Goal: Task Accomplishment & Management: Manage account settings

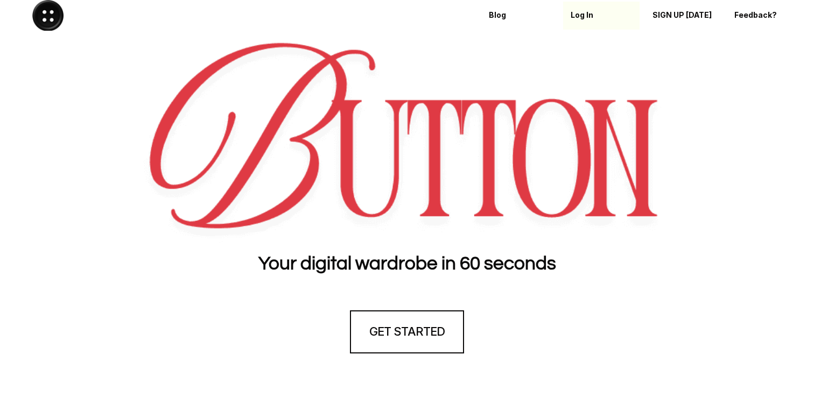
click at [590, 20] on div "Log In" at bounding box center [600, 15] width 61 height 17
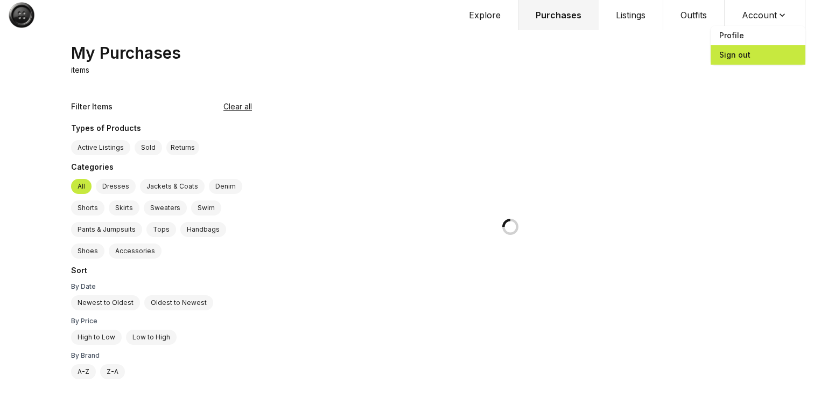
click at [757, 57] on span "Sign out" at bounding box center [757, 54] width 95 height 19
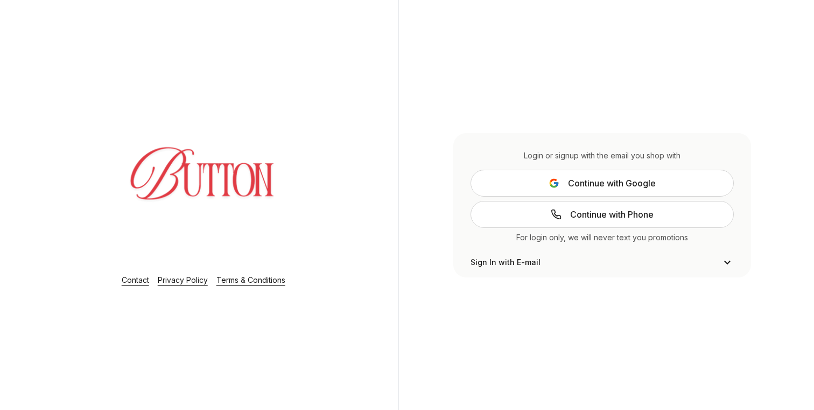
click at [576, 189] on button "Continue with Google" at bounding box center [601, 183] width 263 height 27
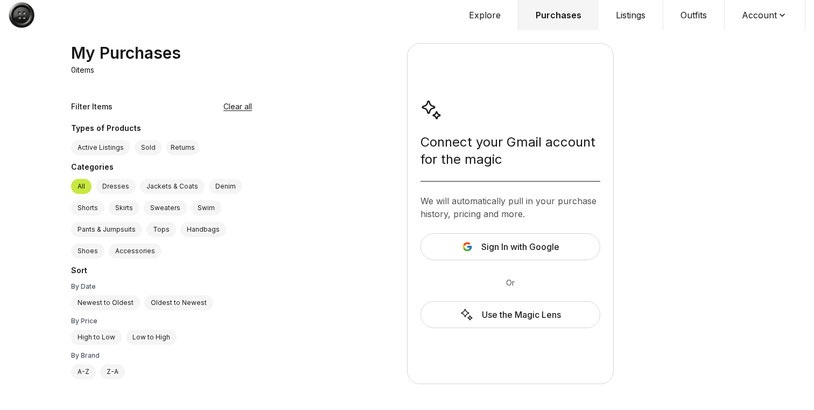
click at [750, 19] on button "Account" at bounding box center [764, 15] width 81 height 30
click at [744, 40] on span "Profile" at bounding box center [757, 35] width 95 height 19
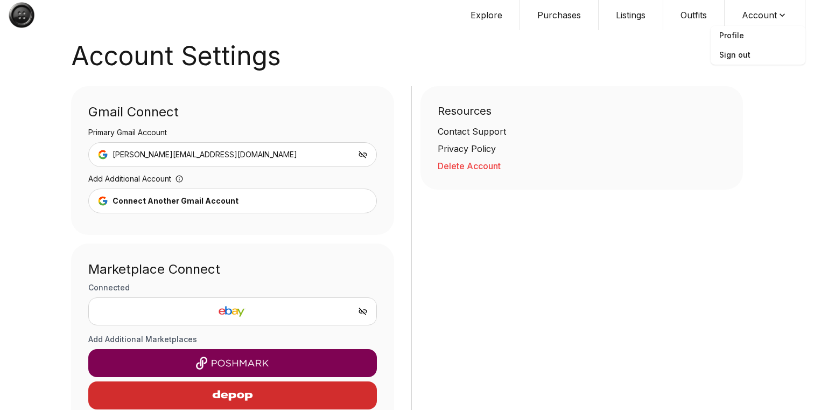
click at [475, 160] on button "Delete Account" at bounding box center [582, 165] width 288 height 13
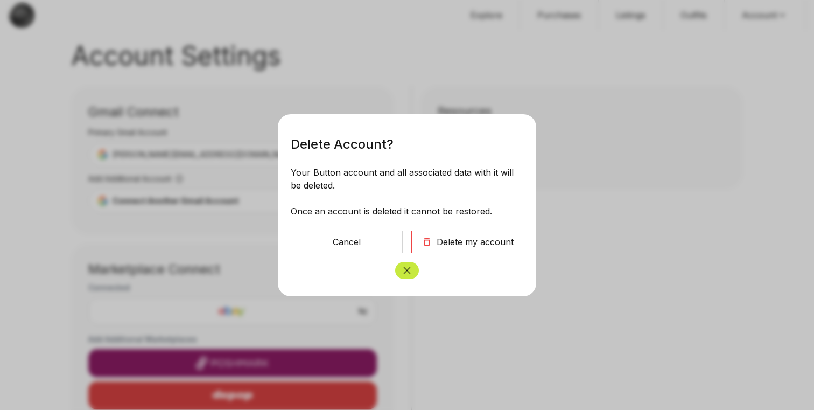
click at [469, 238] on div "Delete my account" at bounding box center [474, 241] width 77 height 13
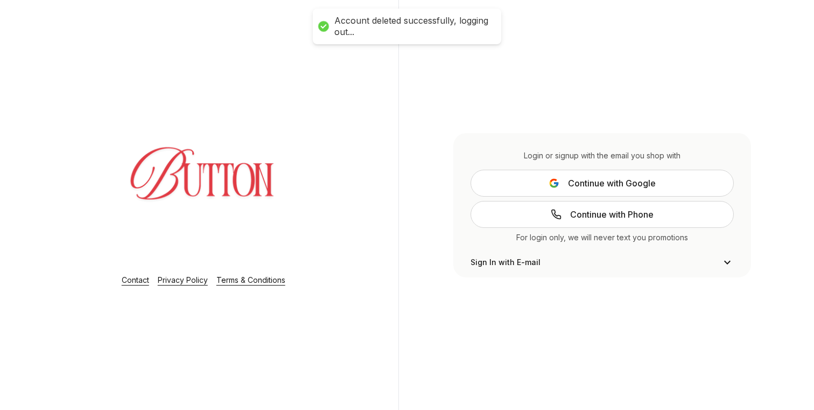
click at [569, 187] on span "Continue with Google" at bounding box center [612, 183] width 88 height 13
